Goal: Navigation & Orientation: Find specific page/section

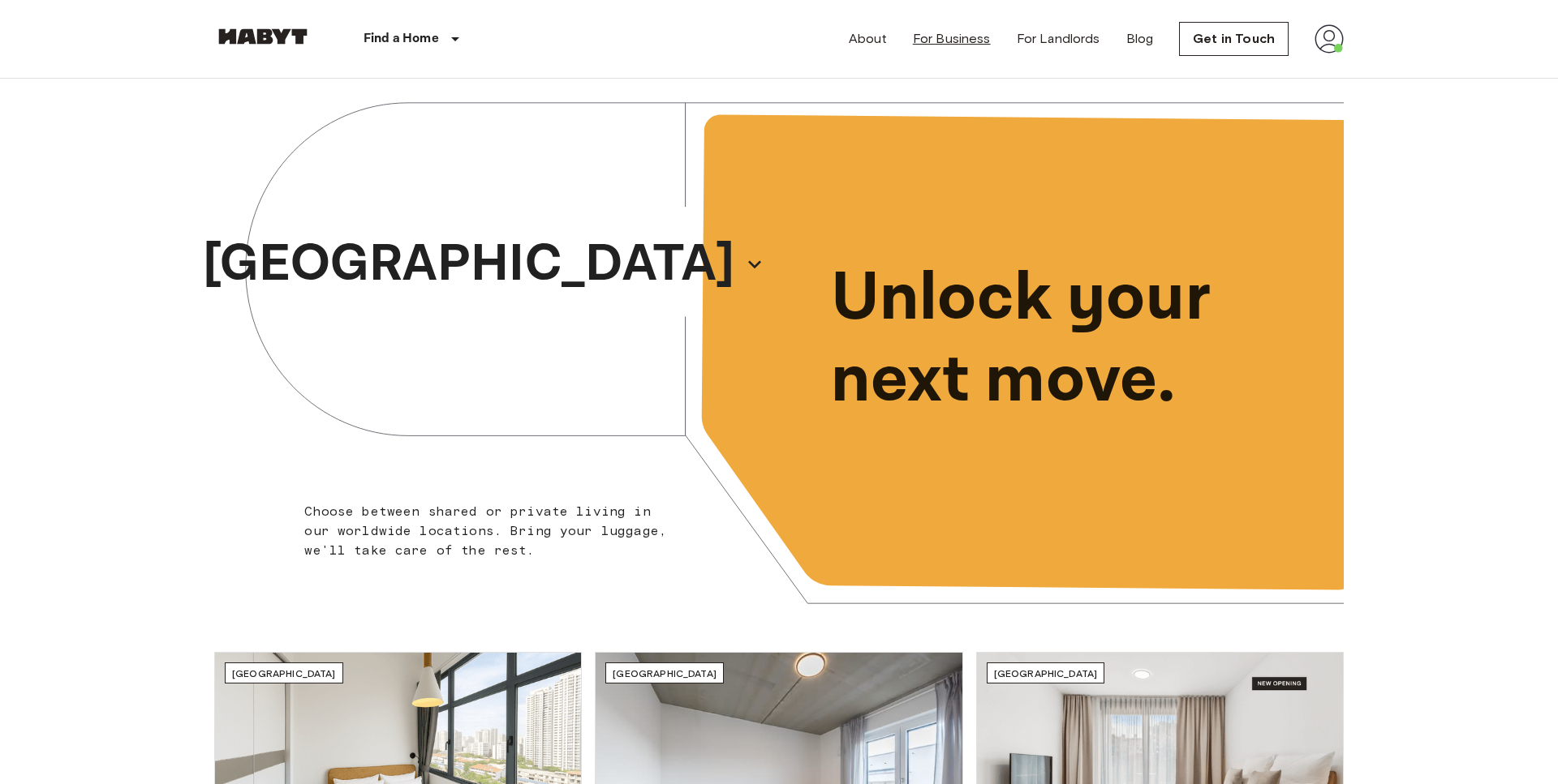
click at [959, 36] on link "For Business" at bounding box center [952, 39] width 78 height 19
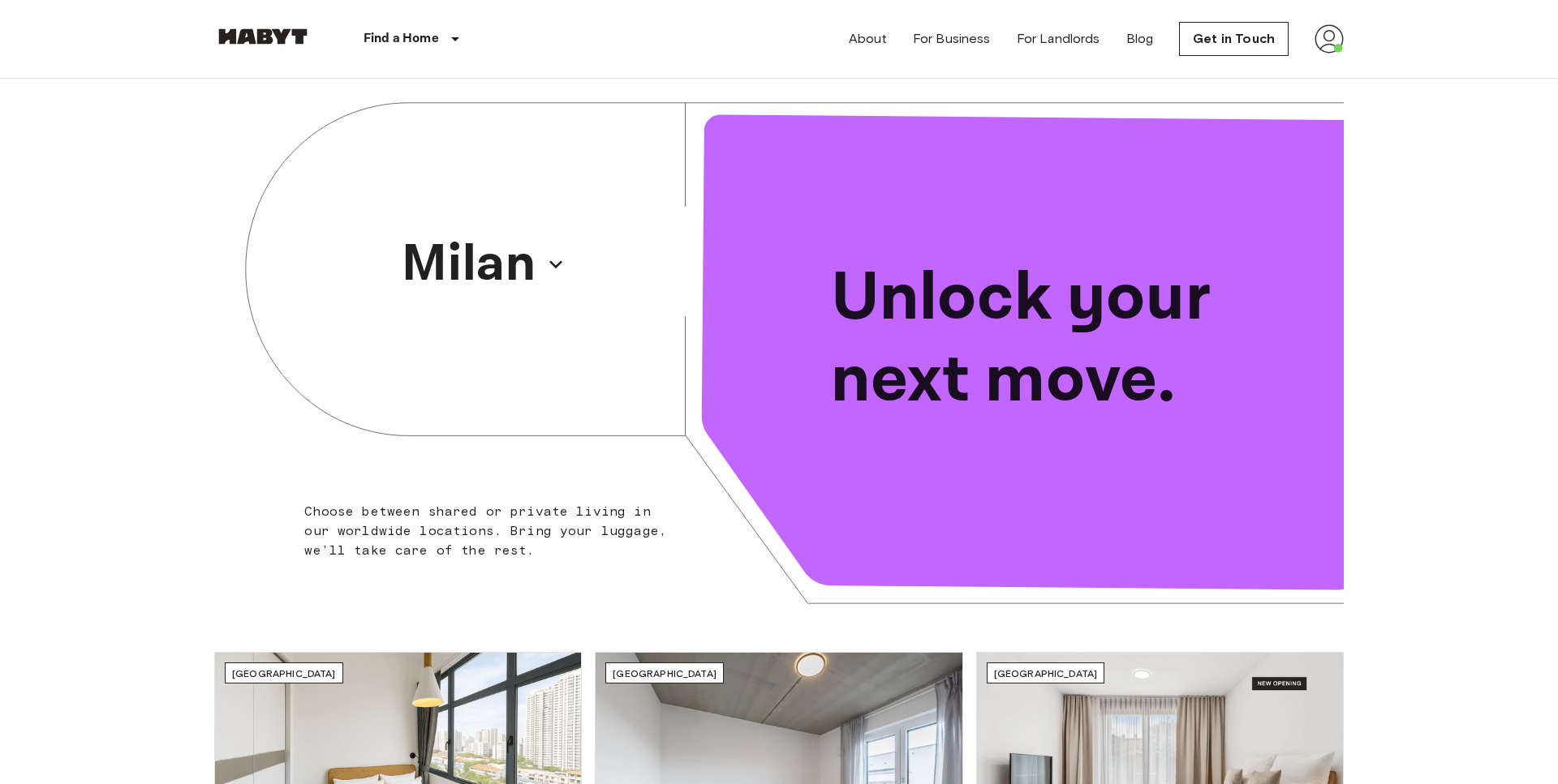
click at [1337, 51] on img at bounding box center [1329, 39] width 30 height 30
click at [1334, 338] on div at bounding box center [779, 392] width 1558 height 784
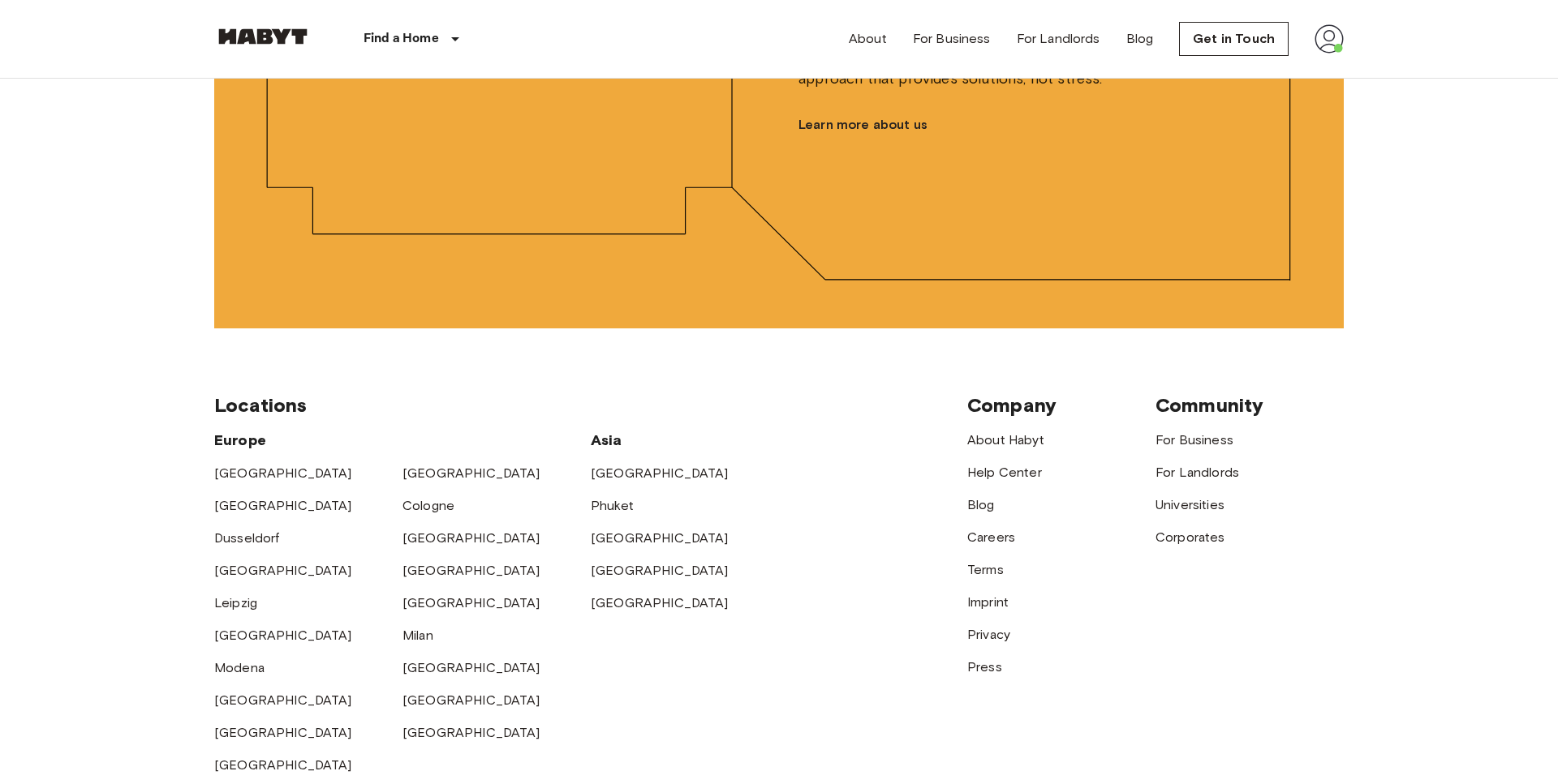
scroll to position [4197, 0]
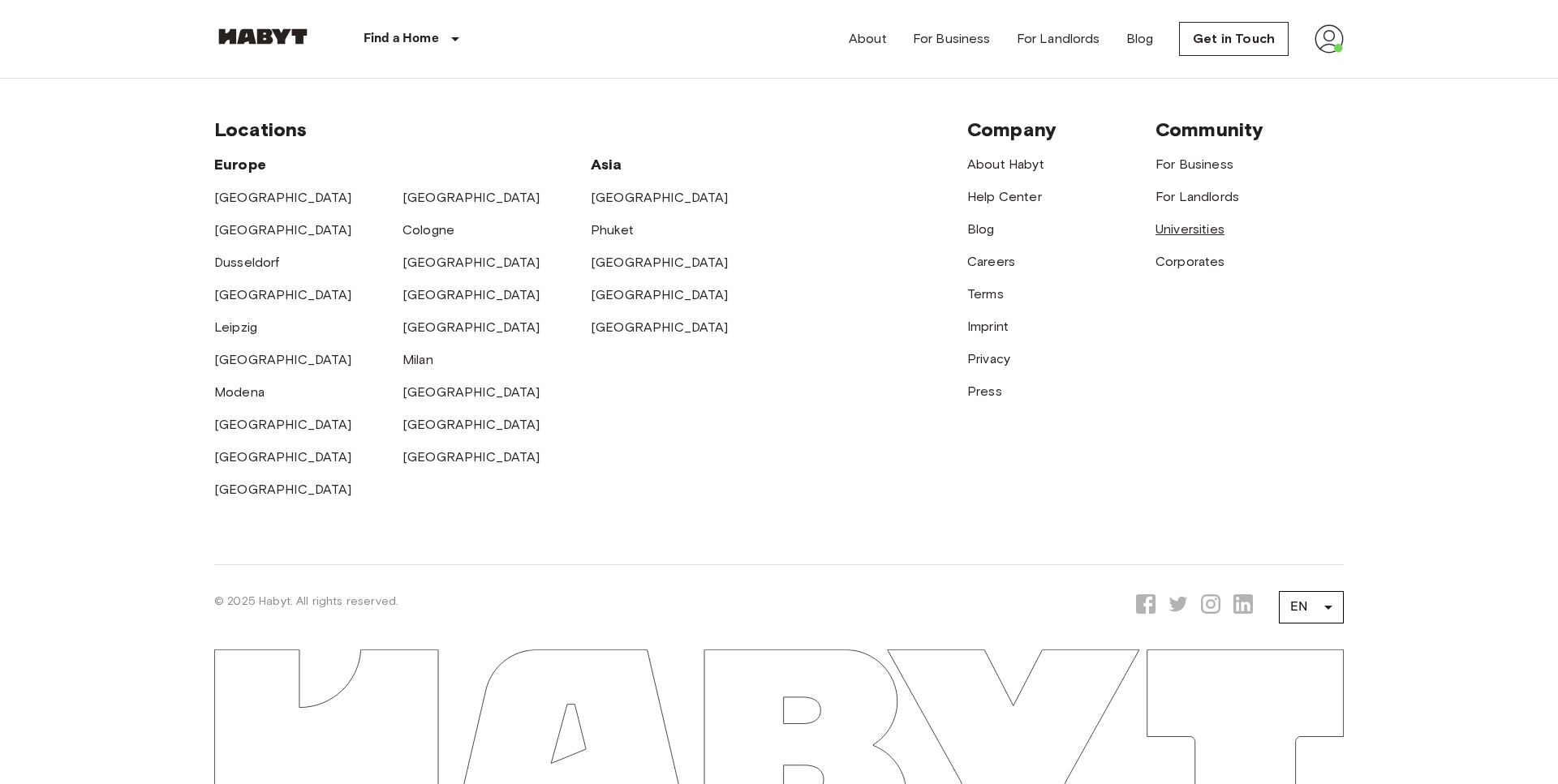
click at [1173, 233] on link "Universities" at bounding box center [1190, 229] width 69 height 15
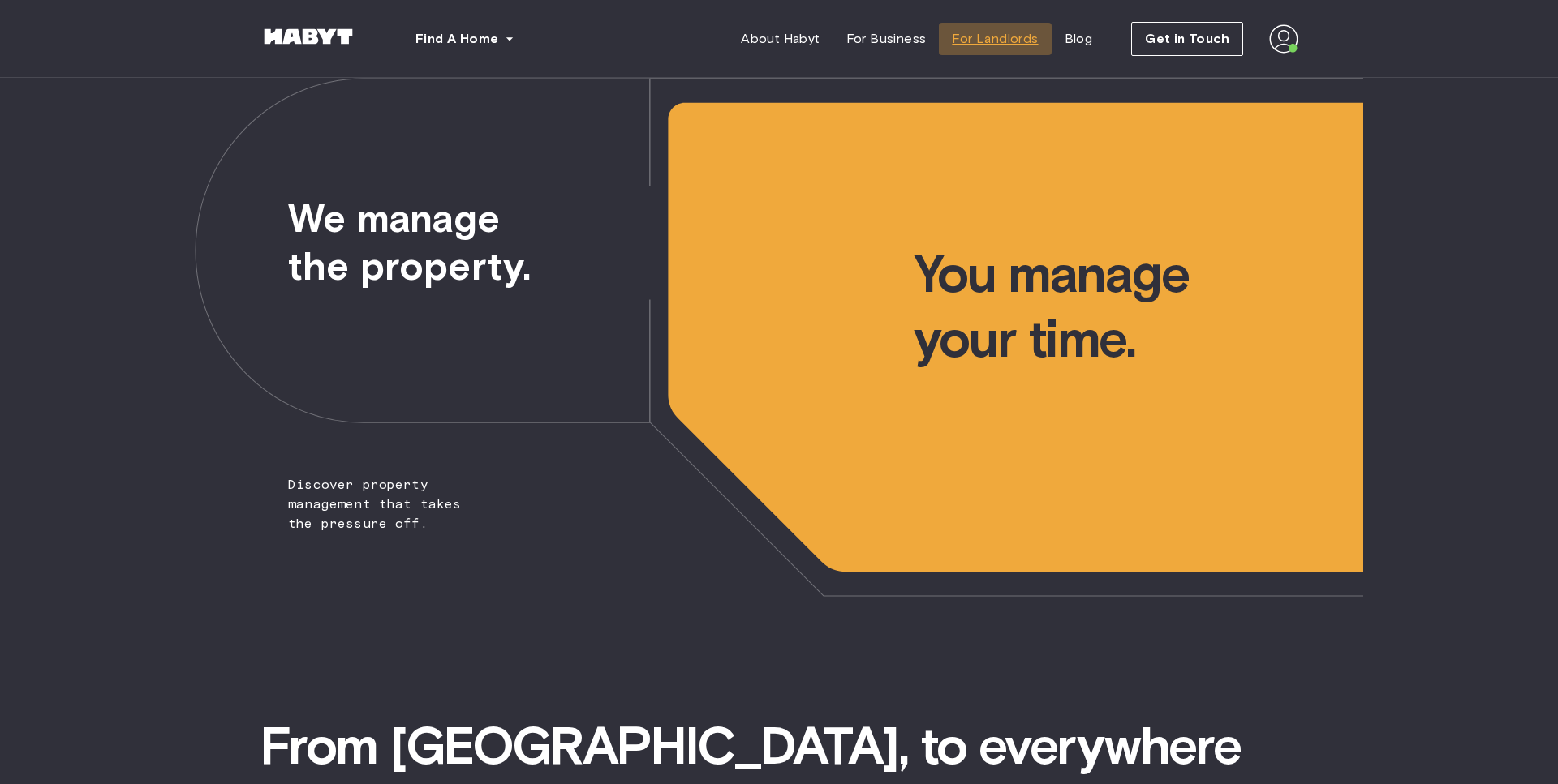
click at [1030, 47] on span "For Landlords" at bounding box center [995, 39] width 86 height 19
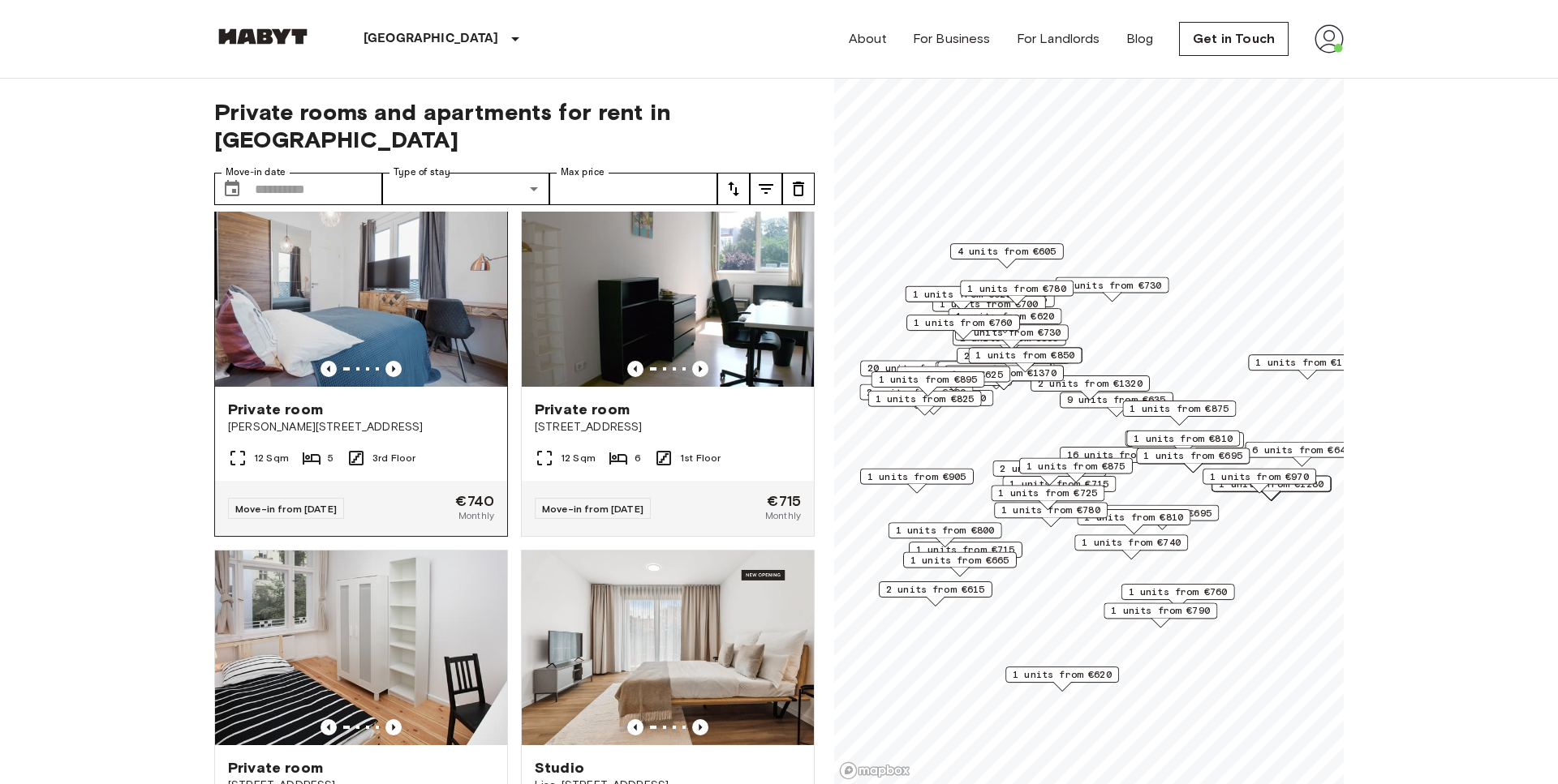
scroll to position [31, 0]
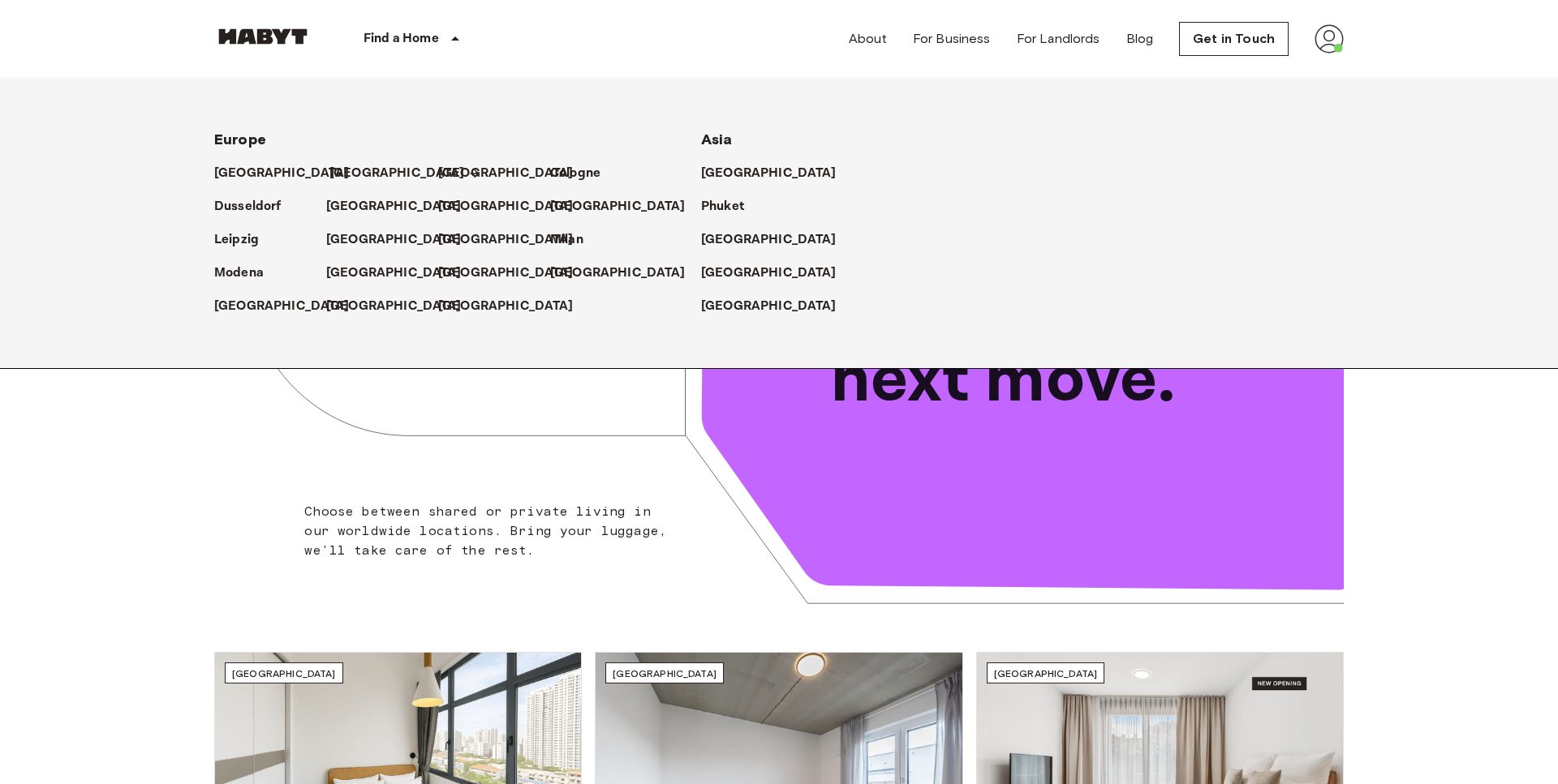
click at [333, 177] on p "[GEOGRAPHIC_DATA]" at bounding box center [397, 173] width 135 height 19
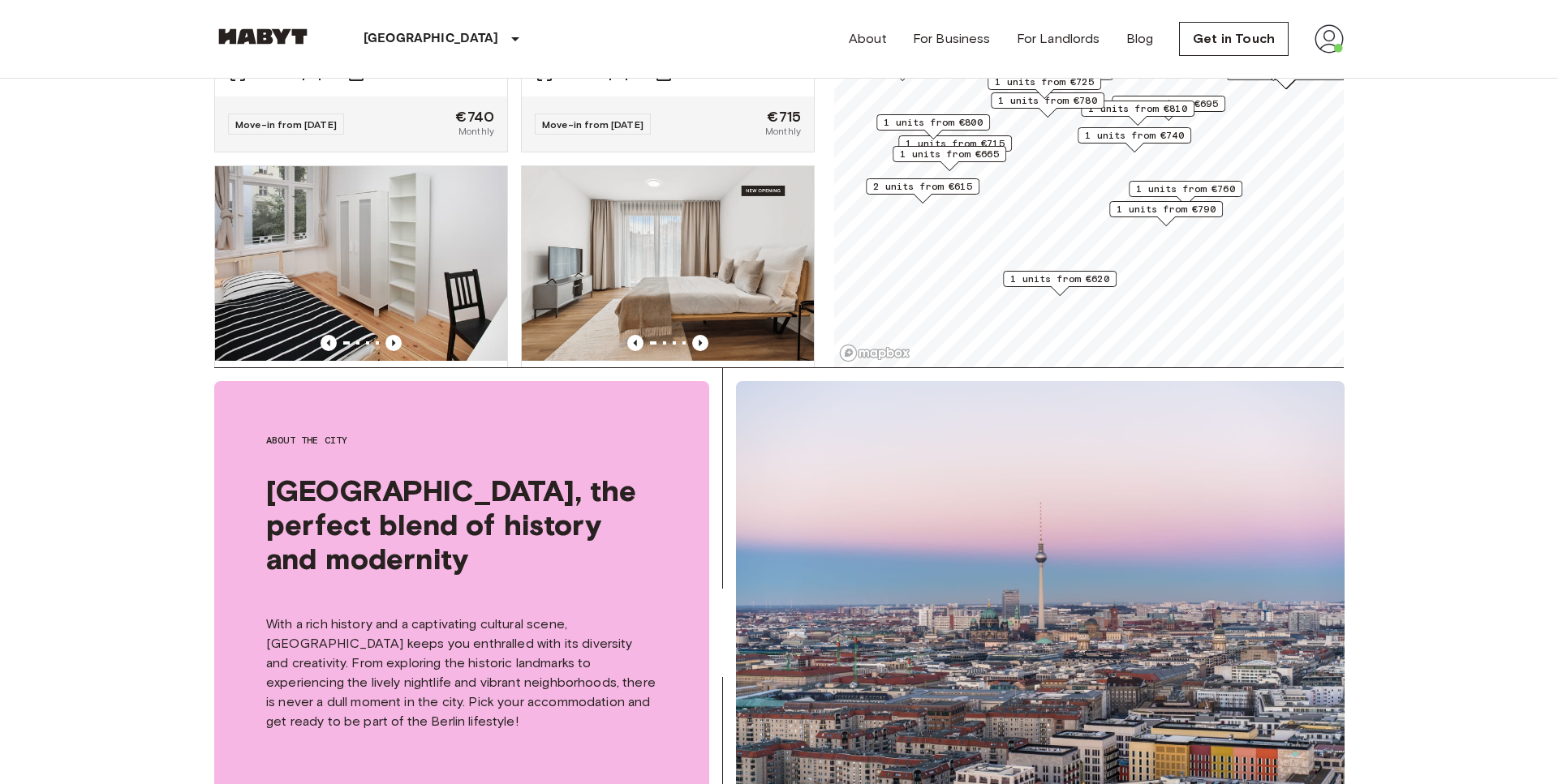
scroll to position [489, 0]
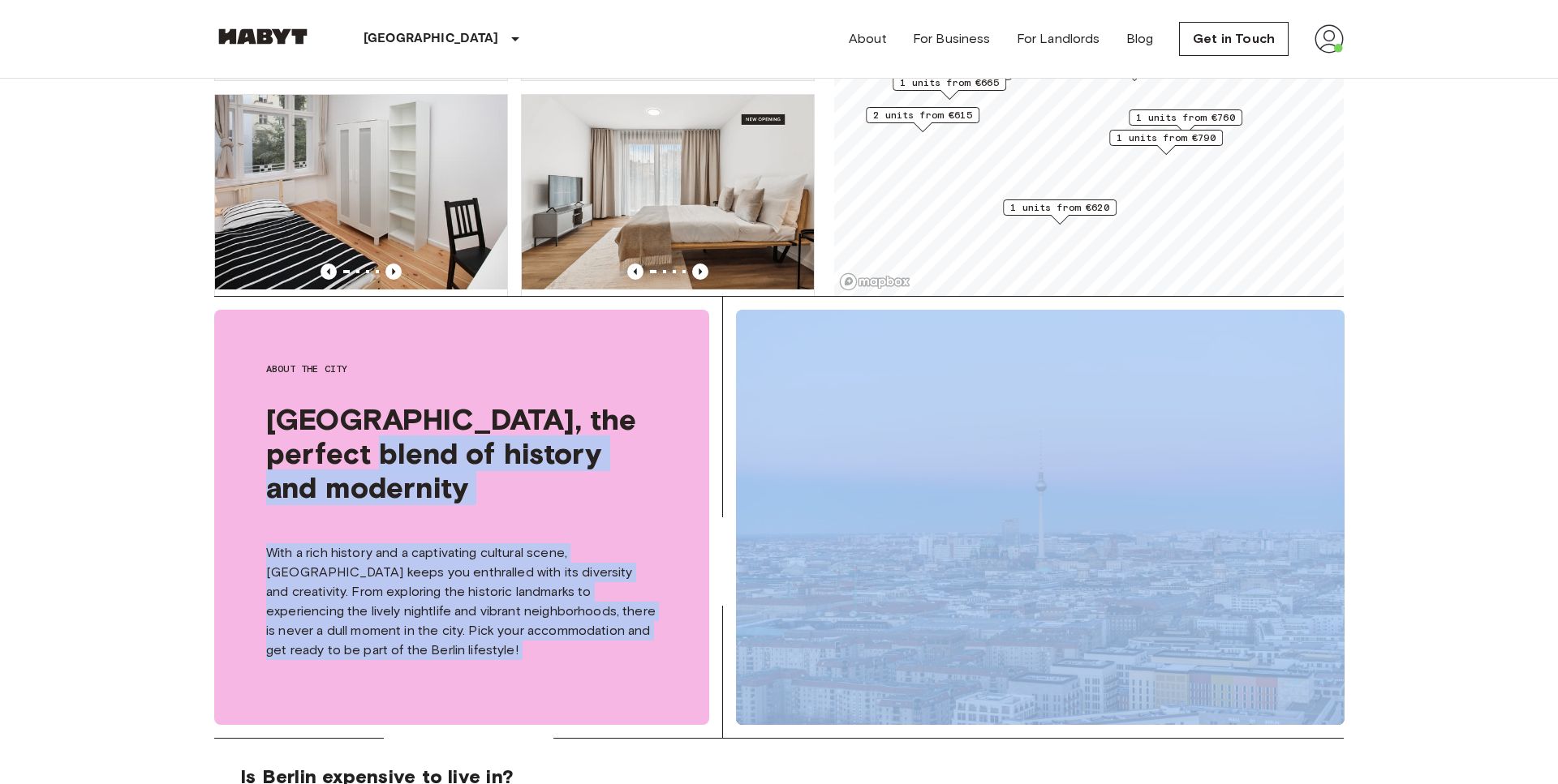
drag, startPoint x: 288, startPoint y: 448, endPoint x: 983, endPoint y: 593, distance: 710.0
click at [983, 593] on div "About the city Berlin, the perfect blend of history and modernity With a rich h…" at bounding box center [779, 517] width 1130 height 441
click at [983, 593] on img at bounding box center [1040, 517] width 609 height 415
click at [448, 472] on div "About the city Berlin, the perfect blend of history and modernity With a rich h…" at bounding box center [462, 517] width 495 height 415
